Goal: Task Accomplishment & Management: Manage account settings

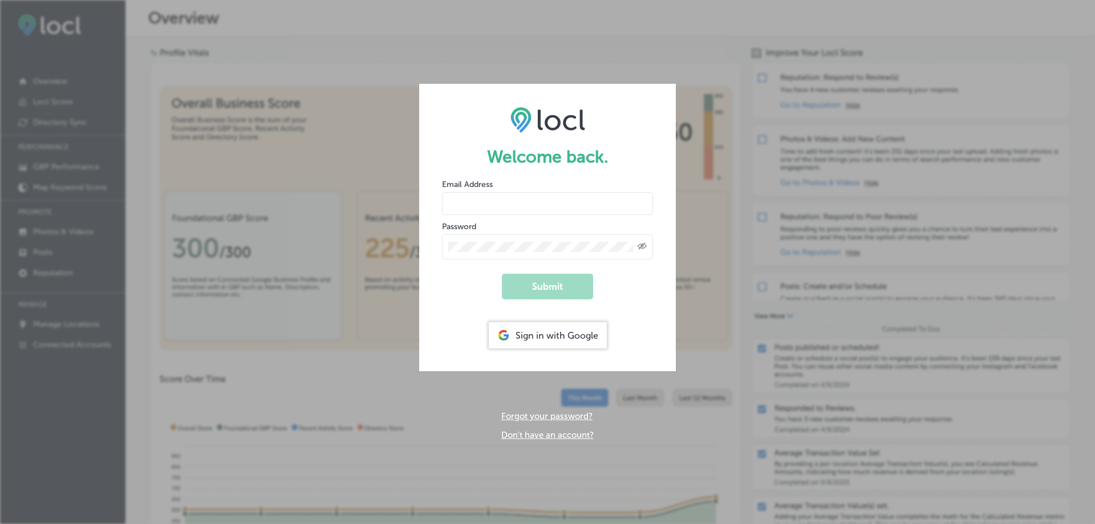
click at [557, 209] on input "email" at bounding box center [547, 203] width 211 height 23
paste input "[EMAIL_ADDRESS][DOMAIN_NAME]"
type input "[EMAIL_ADDRESS][DOMAIN_NAME]"
drag, startPoint x: 495, startPoint y: 175, endPoint x: 502, endPoint y: 197, distance: 23.5
click at [495, 175] on form "Welcome back. Email Address info@pdmarketingcompany.com Password Created with S…" at bounding box center [547, 228] width 257 height 288
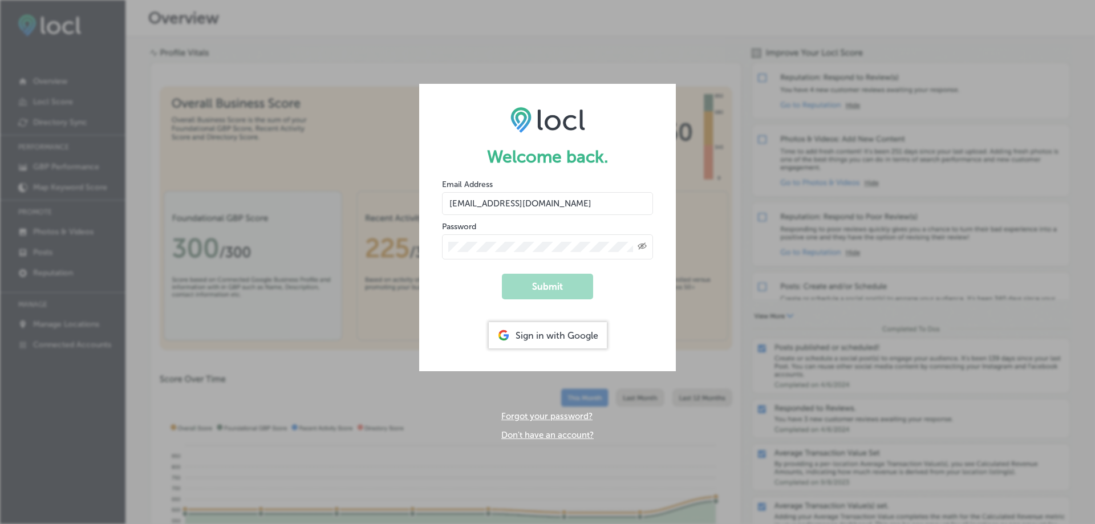
click at [508, 240] on div "Created with Sketch." at bounding box center [547, 246] width 211 height 25
click at [456, 303] on form "Welcome back. Email Address info@pdmarketingcompany.com Password Created with S…" at bounding box center [547, 228] width 257 height 288
click at [550, 291] on button "Submit" at bounding box center [547, 287] width 91 height 26
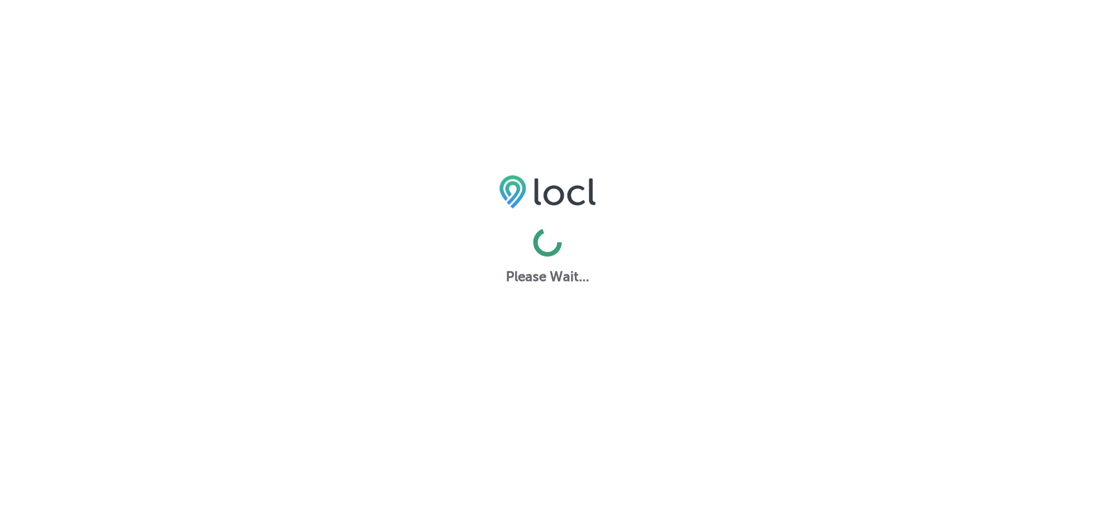
select select "TH"
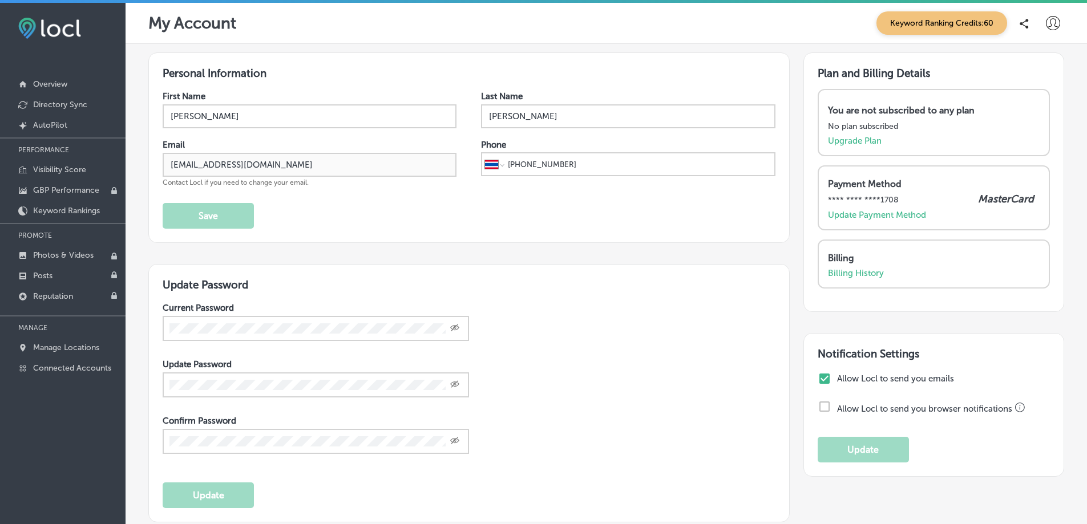
scroll to position [94, 0]
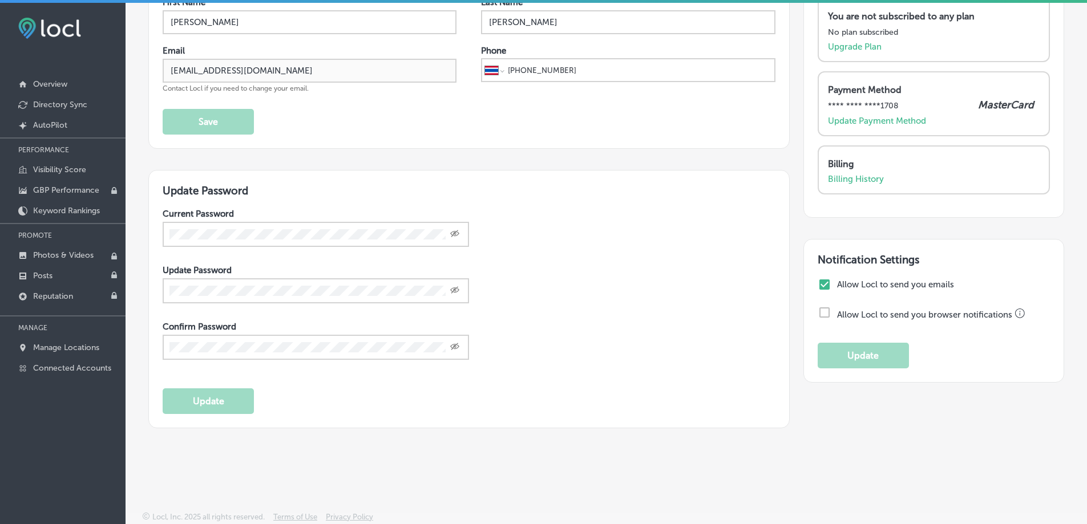
click at [819, 283] on input "checkbox" at bounding box center [825, 285] width 14 height 14
click at [818, 282] on input "checkbox" at bounding box center [825, 285] width 14 height 14
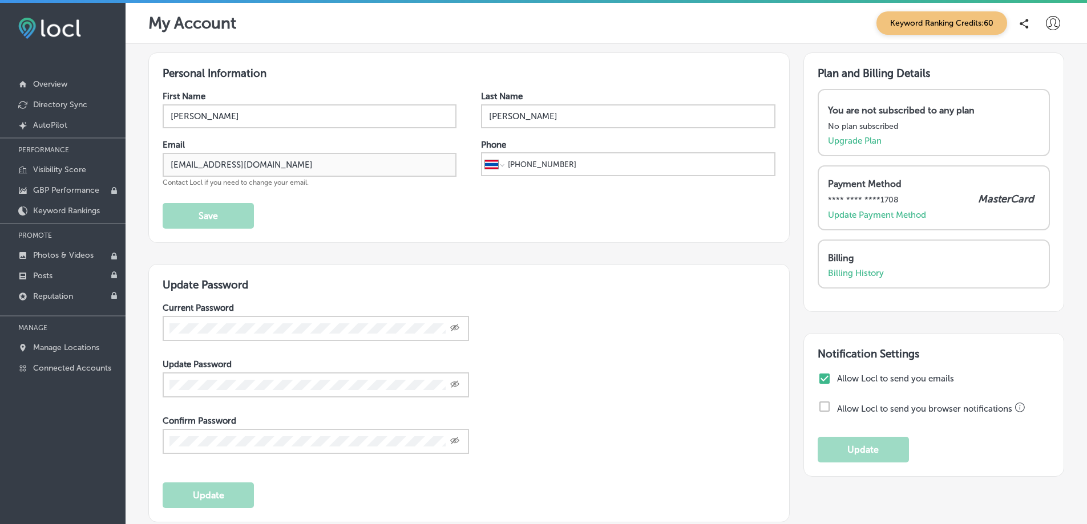
click at [686, 162] on input "[PHONE_NUMBER]" at bounding box center [639, 164] width 265 height 22
click at [659, 125] on input "[PERSON_NAME]" at bounding box center [628, 116] width 294 height 24
click at [818, 377] on input "checkbox" at bounding box center [825, 379] width 14 height 14
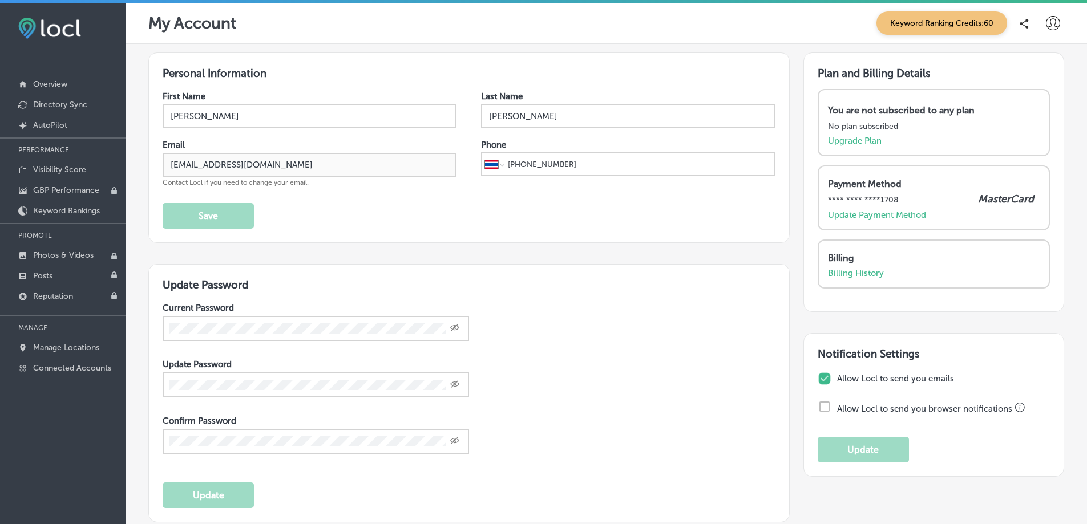
click at [818, 377] on input "checkbox" at bounding box center [825, 379] width 14 height 14
checkbox input "true"
drag, startPoint x: 681, startPoint y: 294, endPoint x: 682, endPoint y: 275, distance: 18.9
click at [680, 294] on div "Update Password Current Password Created with Sketch. Update Password Created w…" at bounding box center [468, 393] width 641 height 258
